Goal: Check status: Check status

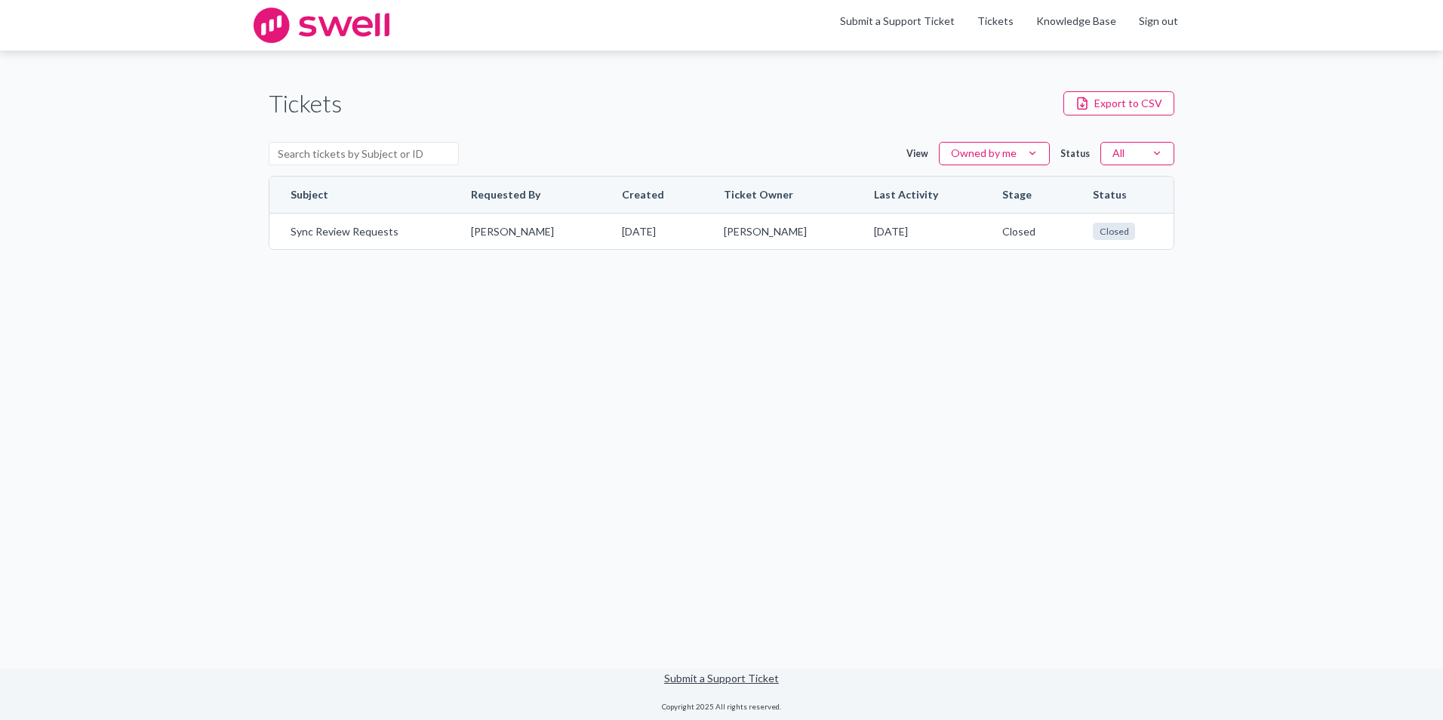
click at [411, 536] on main "Tickets Export to CSV View Owned by me Status All Subject Requested By Created …" at bounding box center [721, 359] width 1443 height 617
click at [721, 360] on main "Tickets Export to CSV View Owned by me Status All Subject Requested By Created …" at bounding box center [721, 359] width 1443 height 617
click at [1028, 630] on main "Tickets Export to CSV View Owned by me Status All Subject Requested By Created …" at bounding box center [721, 359] width 1443 height 617
click at [1396, 506] on main "Tickets Export to CSV View Owned by me Status All Subject Requested By Created …" at bounding box center [721, 359] width 1443 height 617
